Goal: Download file/media

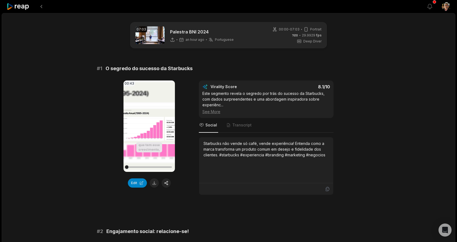
click at [353, 78] on div "# 1 O segredo do sucesso da Starbucks 00:43 Your browser does not support mp4 f…" at bounding box center [228, 130] width 263 height 130
click at [149, 118] on video "Your browser does not support mp4 format." at bounding box center [149, 126] width 51 height 91
click at [146, 137] on video "Your browser does not support mp4 format." at bounding box center [149, 126] width 51 height 91
click at [146, 166] on div at bounding box center [149, 167] width 45 height 10
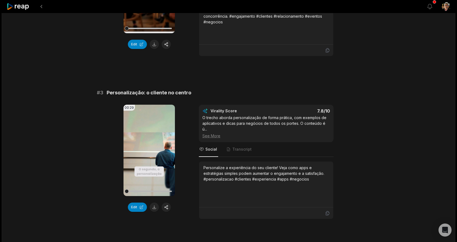
scroll to position [302, 0]
click at [156, 141] on video "Your browser does not support mp4 format." at bounding box center [149, 150] width 51 height 91
click at [184, 137] on div "00:29 Your browser does not support mp4 format. Edit Virality Score 7.8 /10 O t…" at bounding box center [228, 162] width 263 height 115
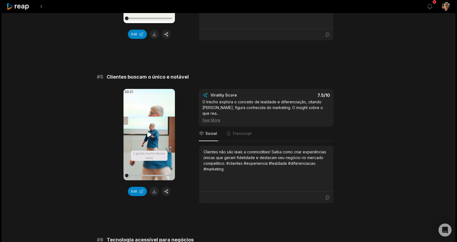
scroll to position [638, 0]
click at [151, 120] on video "Your browser does not support mp4 format." at bounding box center [149, 134] width 51 height 91
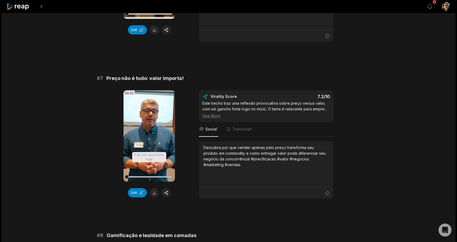
scroll to position [967, 0]
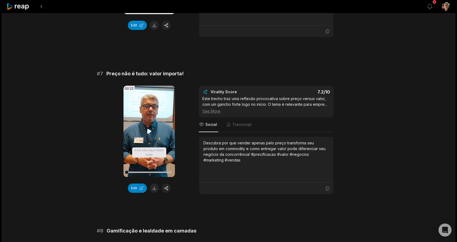
click at [151, 119] on video "Your browser does not support mp4 format." at bounding box center [149, 131] width 51 height 91
click at [153, 184] on button at bounding box center [154, 188] width 9 height 9
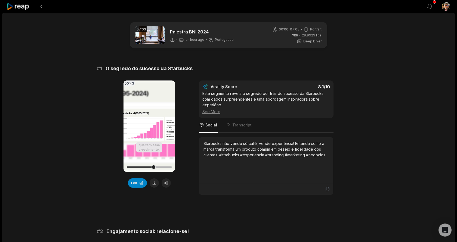
scroll to position [0, 0]
click at [146, 118] on video "Your browser does not support mp4 format." at bounding box center [149, 126] width 51 height 91
click at [128, 167] on div at bounding box center [149, 167] width 45 height 1
click at [138, 166] on div at bounding box center [149, 167] width 45 height 10
click at [145, 167] on div at bounding box center [149, 167] width 45 height 1
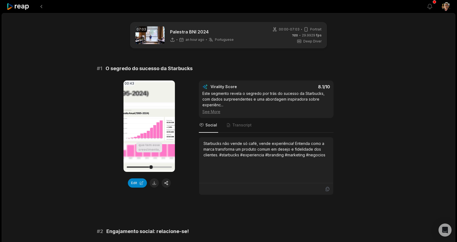
click at [129, 166] on div at bounding box center [149, 167] width 45 height 10
click at [143, 146] on video "Your browser does not support mp4 format." at bounding box center [149, 126] width 51 height 91
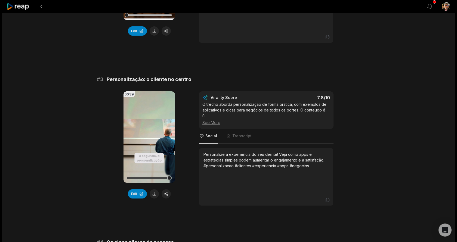
scroll to position [315, 0]
click at [148, 134] on icon at bounding box center [149, 137] width 7 height 7
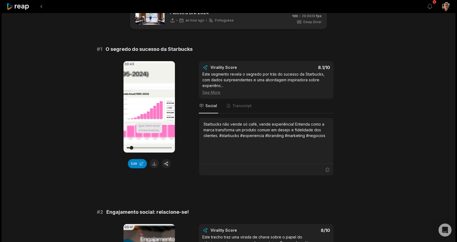
scroll to position [0, 0]
